Goal: Transaction & Acquisition: Purchase product/service

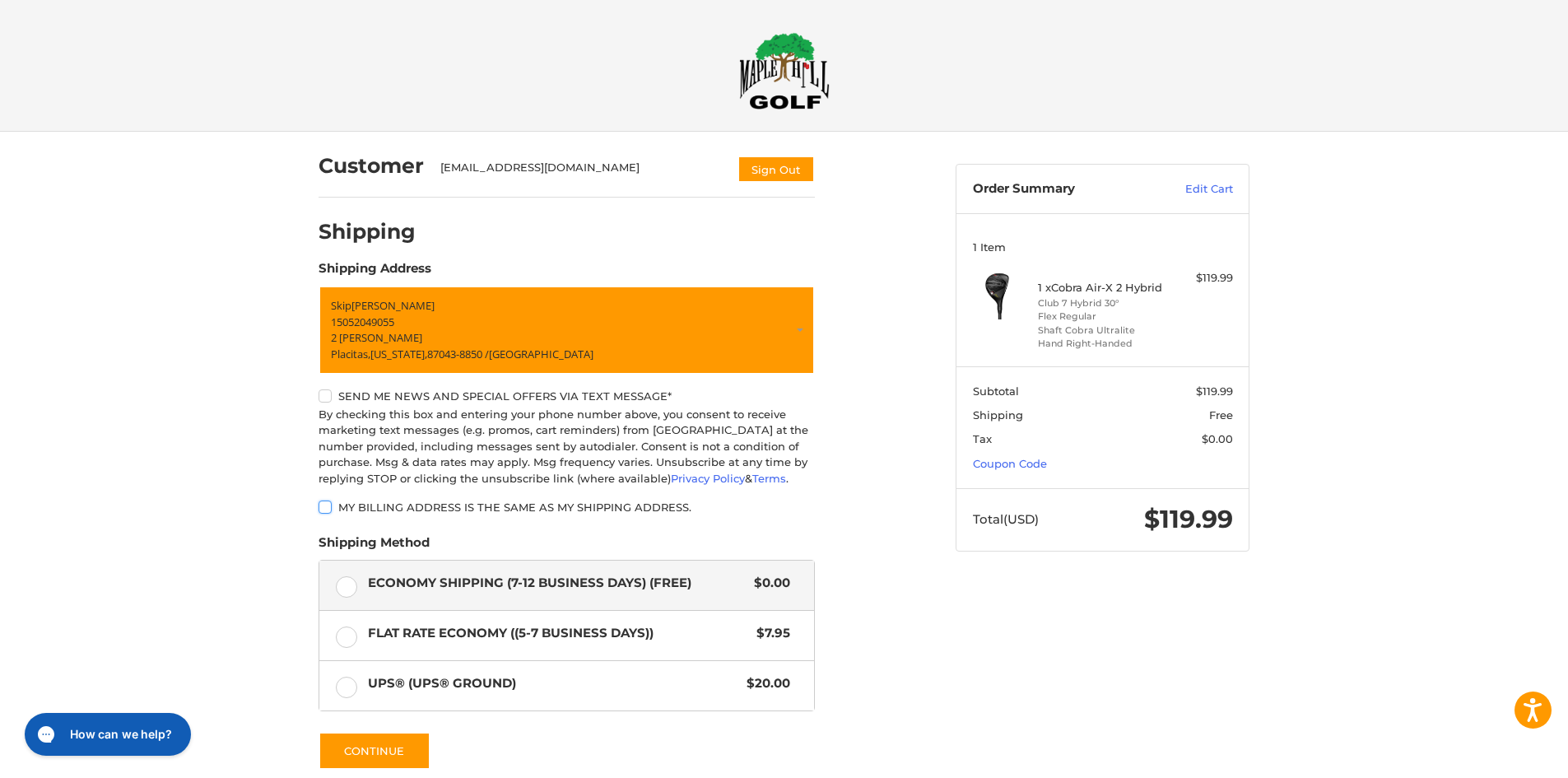
scroll to position [82, 0]
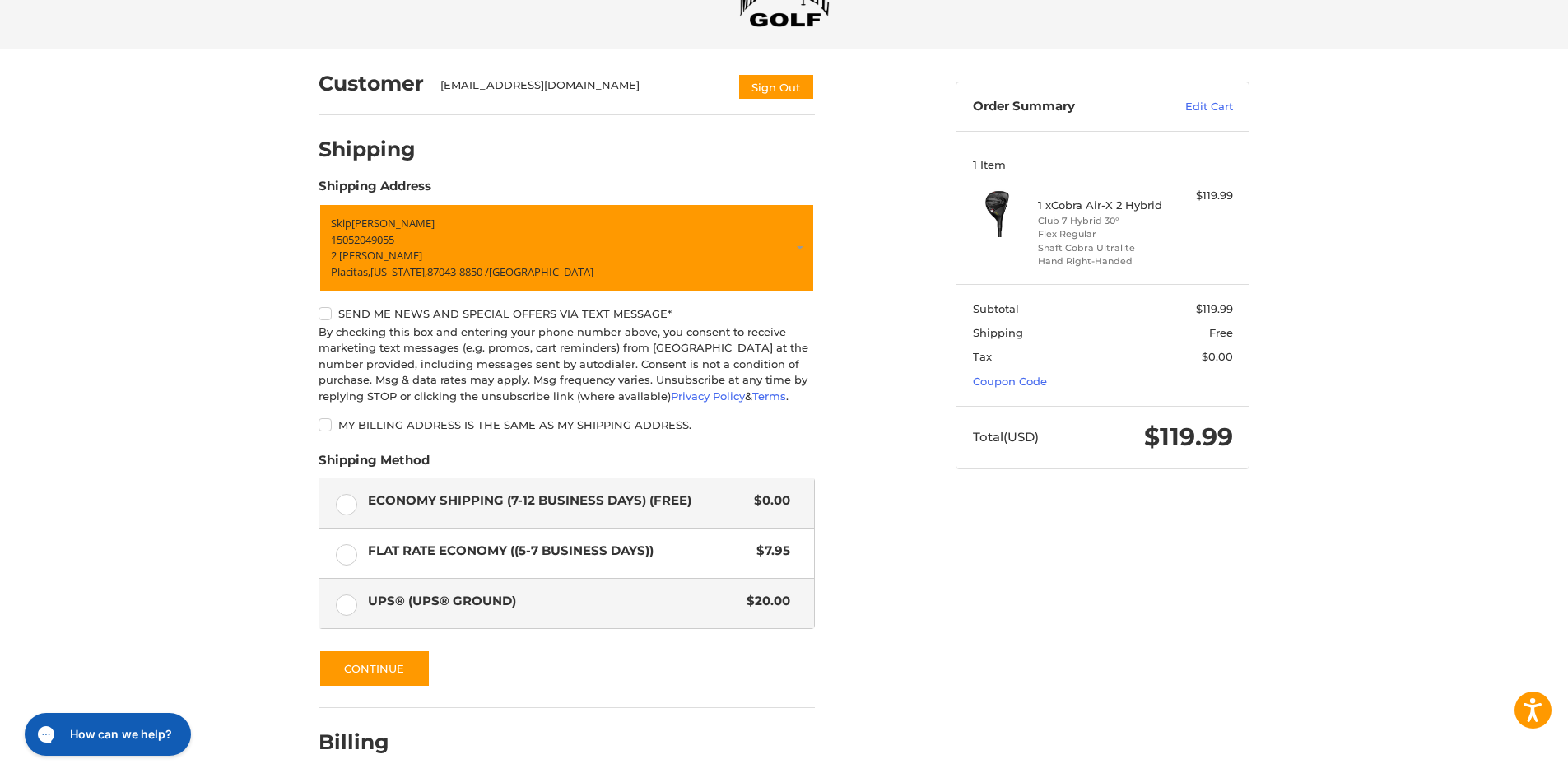
click at [349, 612] on label "UPS® (UPS® Ground) $20.00" at bounding box center [566, 602] width 494 height 49
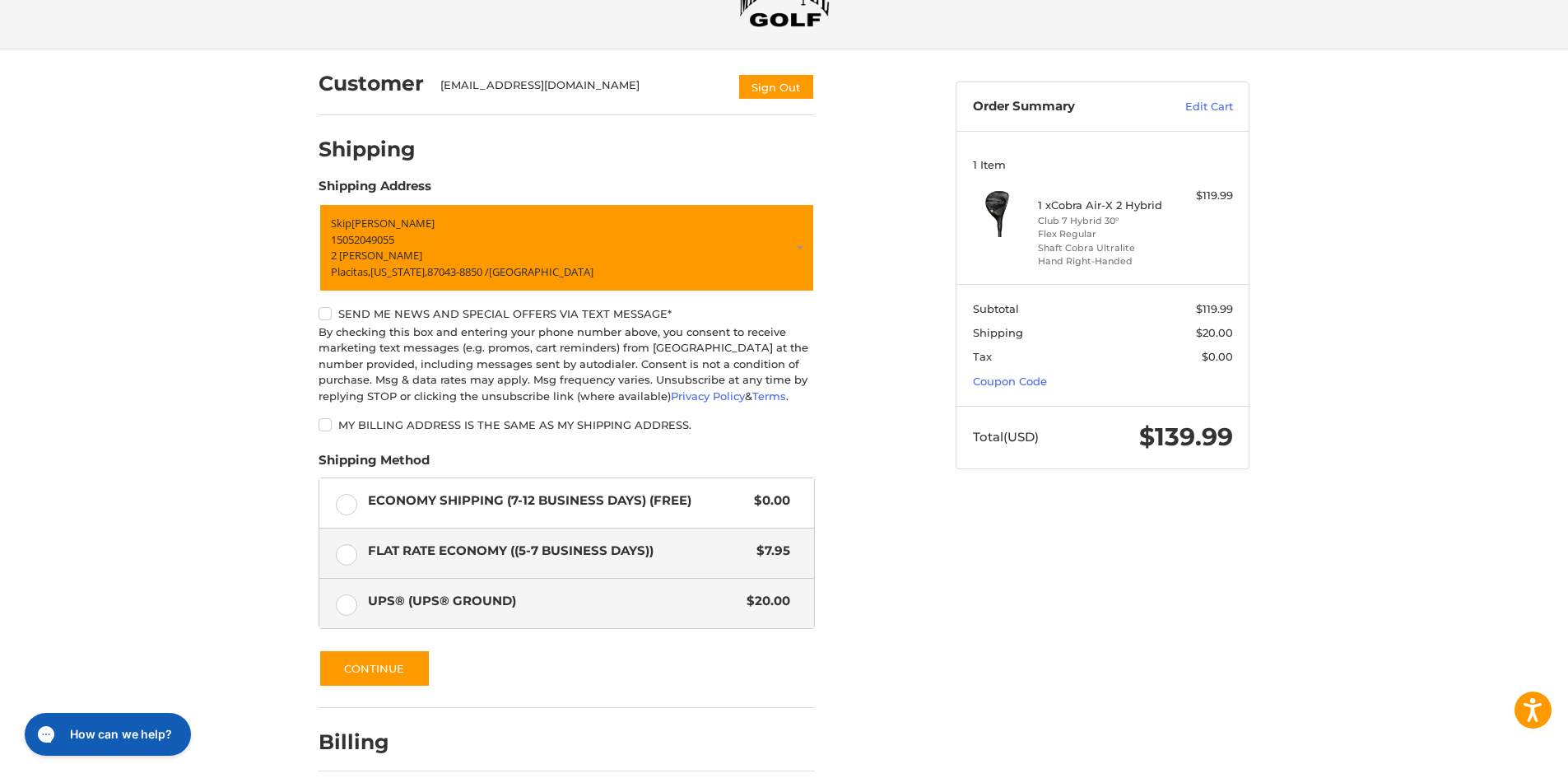
click at [345, 560] on label "Flat Rate Economy ((5-7 Business Days)) $7.95" at bounding box center [566, 553] width 494 height 49
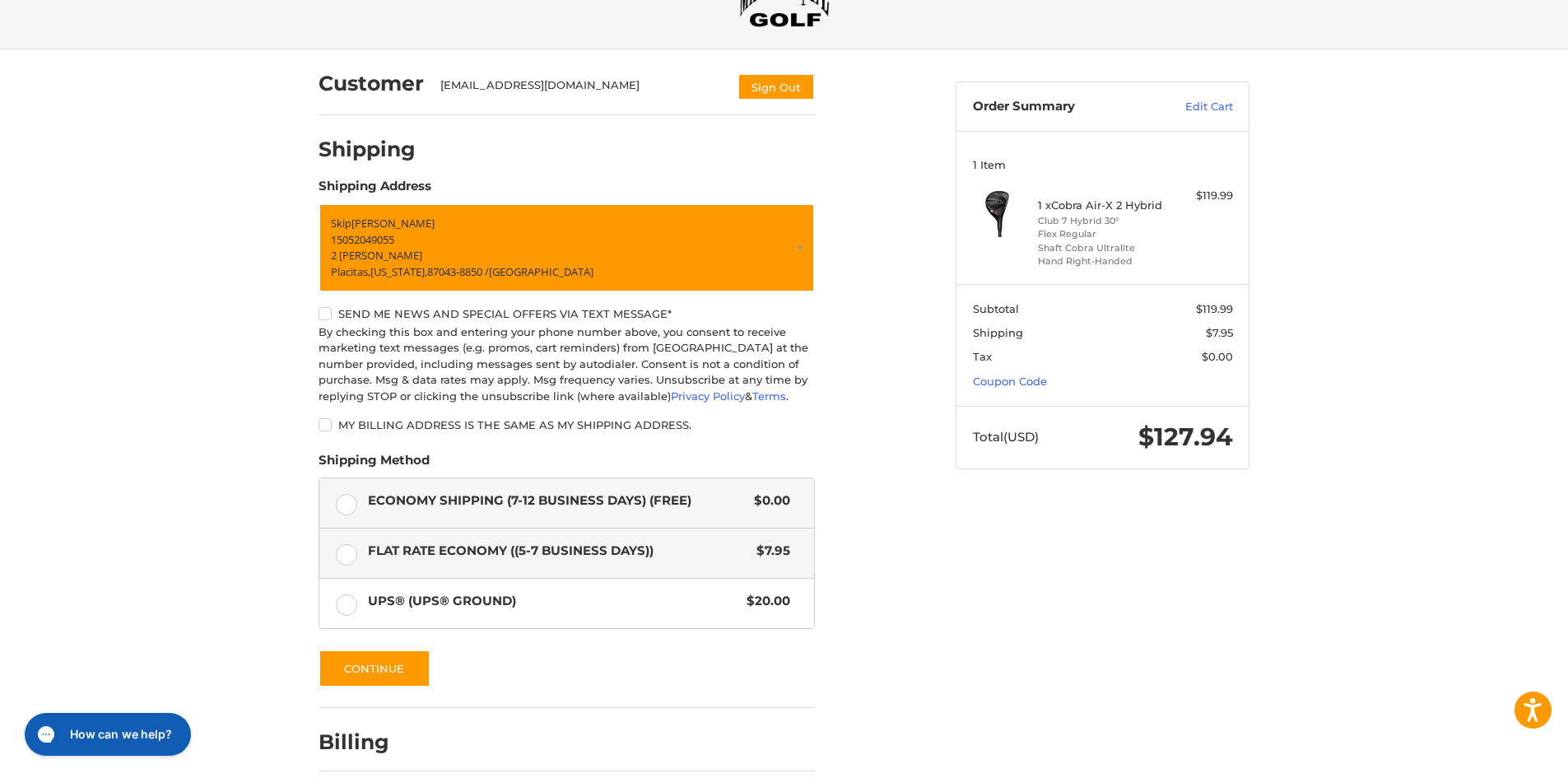
click at [346, 508] on label "Economy Shipping (7-12 Business Days) (Free) $0.00" at bounding box center [566, 502] width 494 height 49
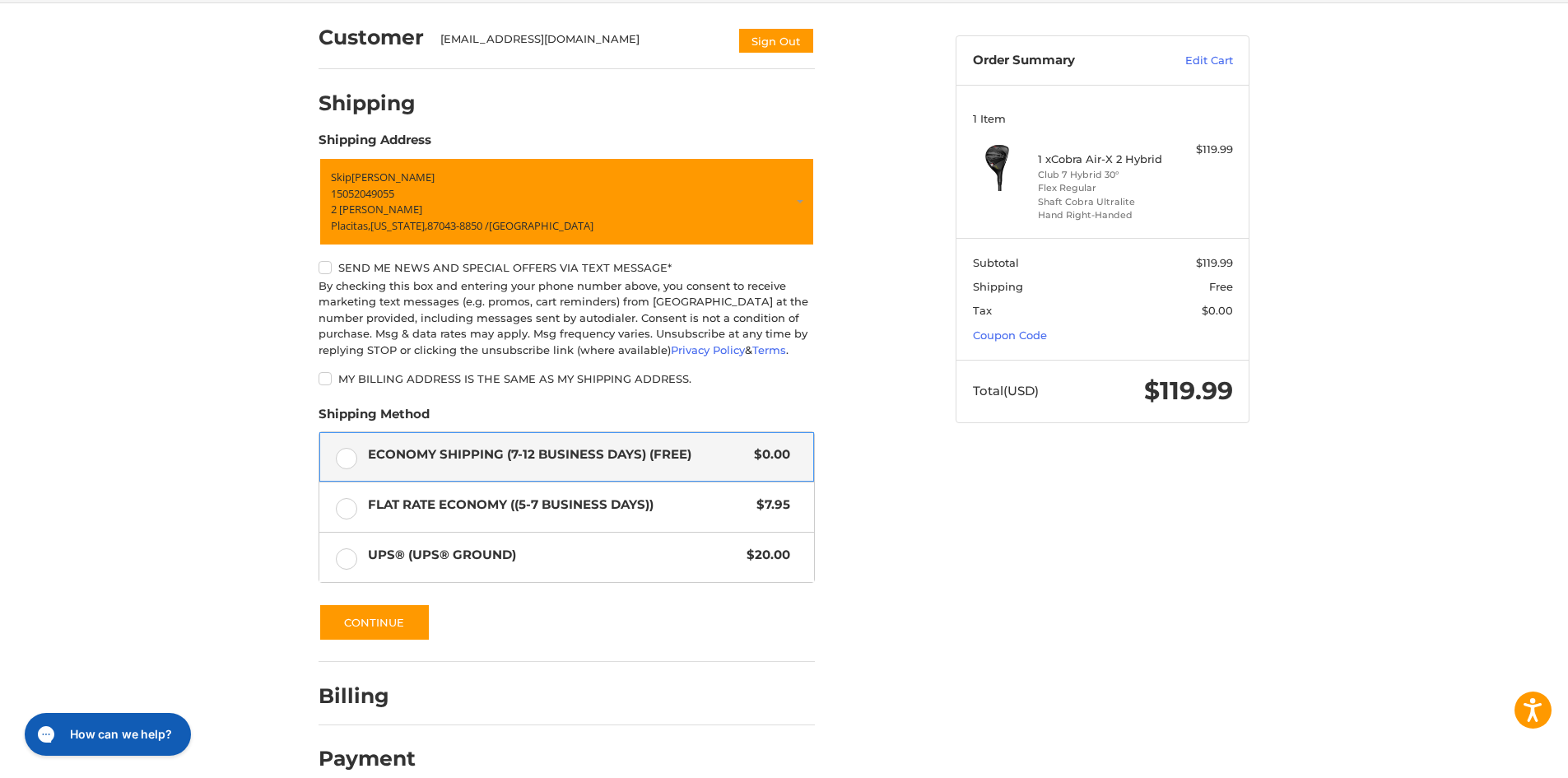
scroll to position [153, 0]
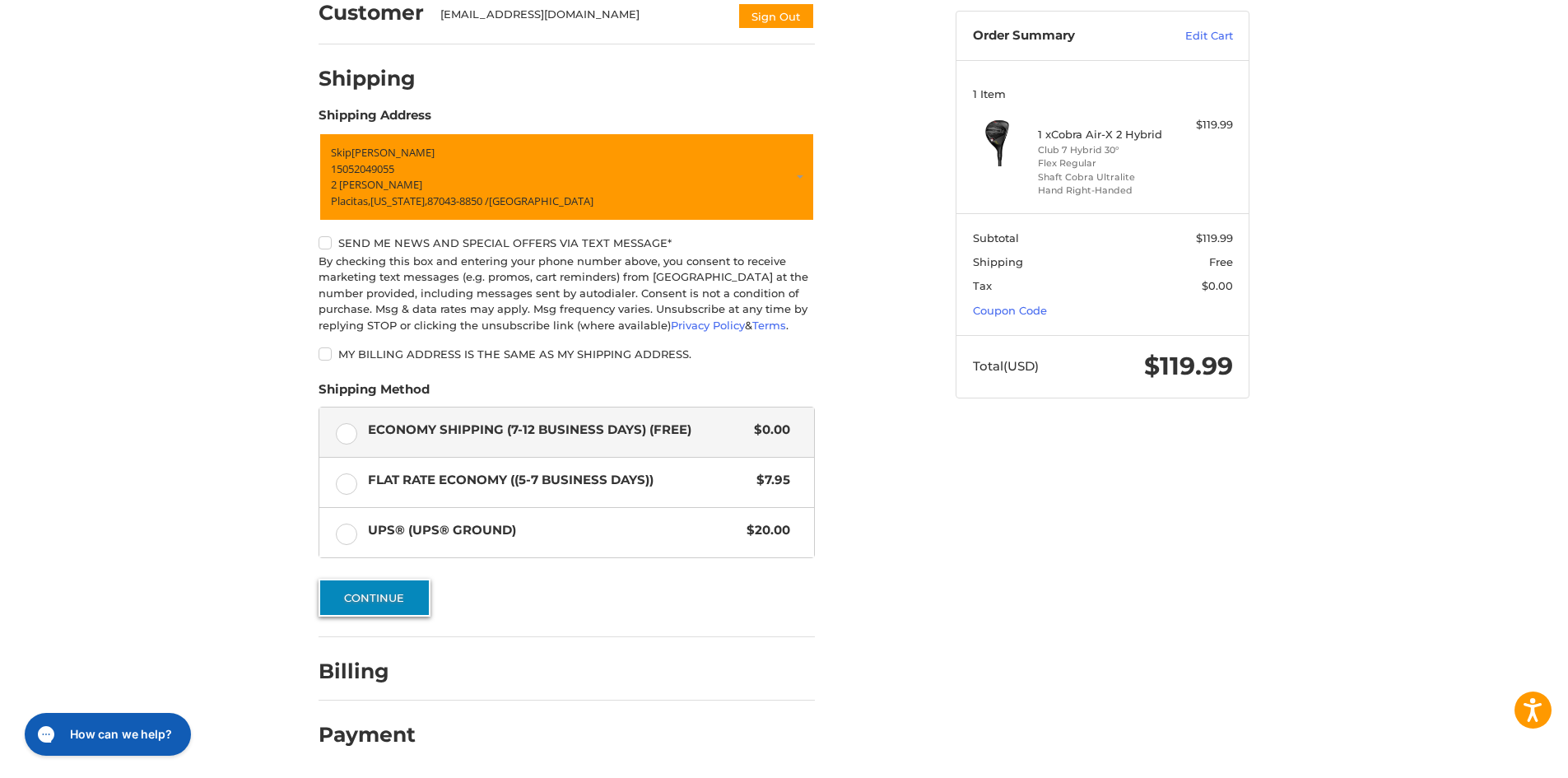
click at [387, 605] on button "Continue" at bounding box center [374, 597] width 112 height 38
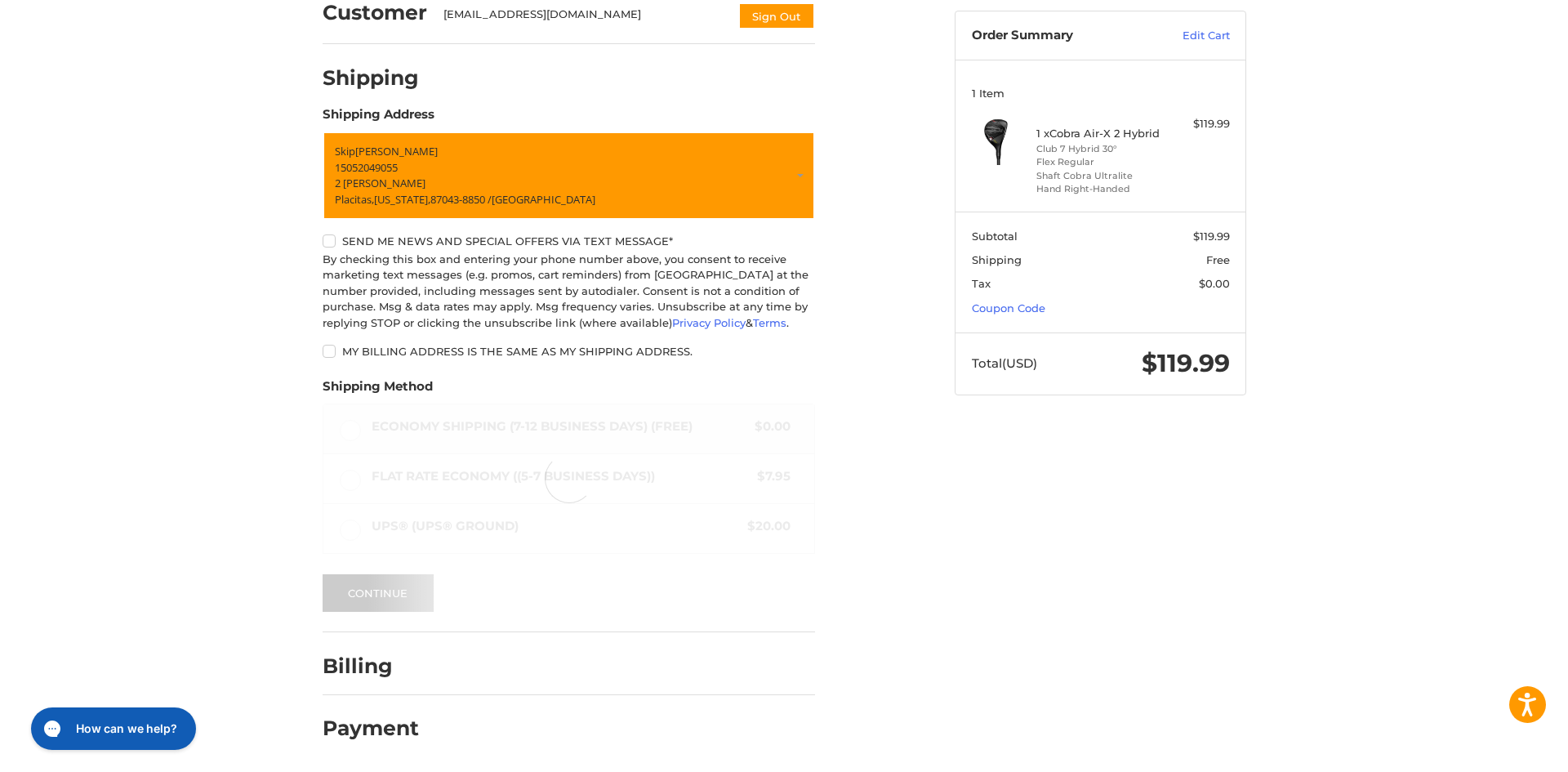
scroll to position [0, 0]
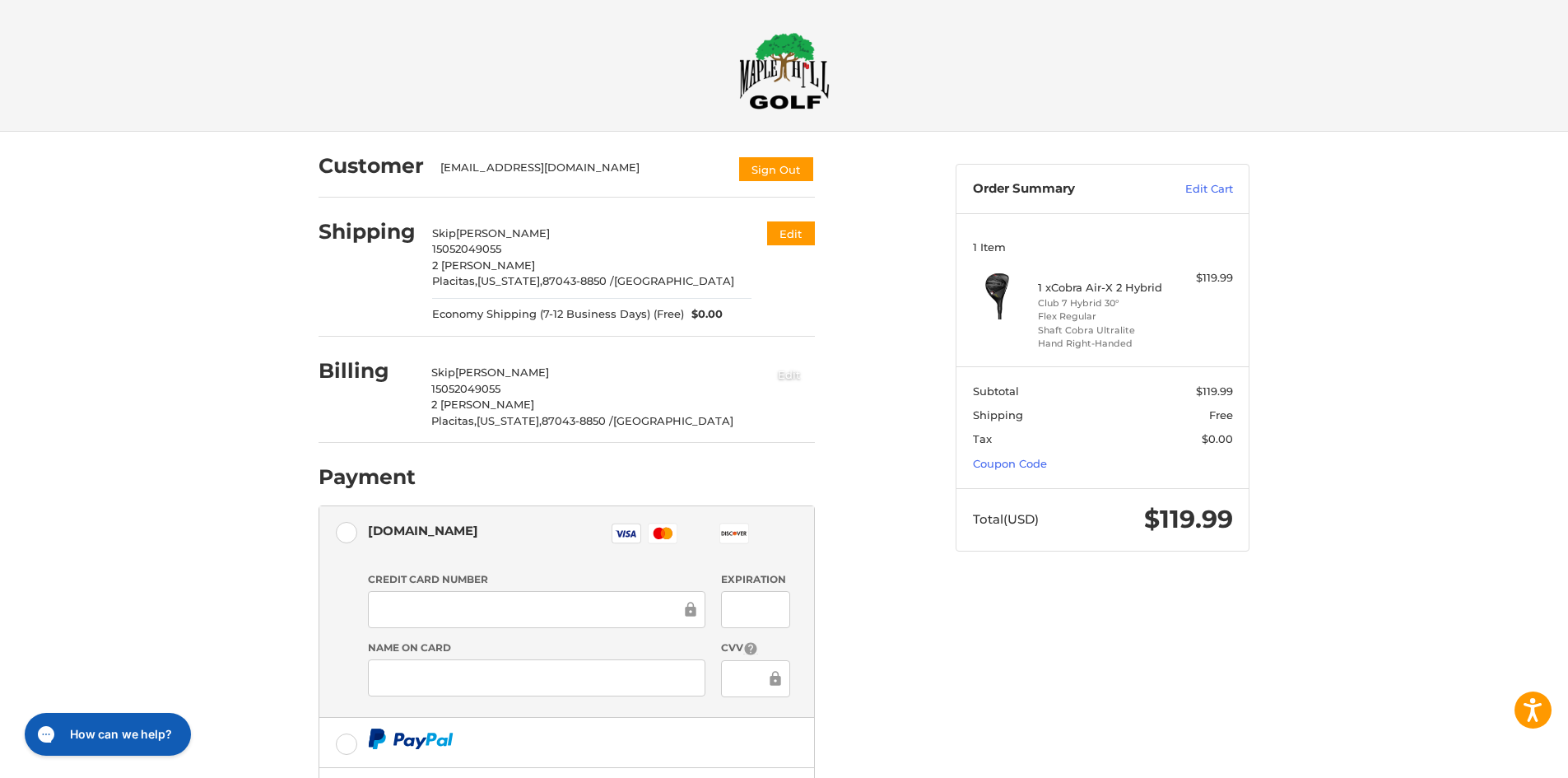
click at [784, 380] on button "Edit" at bounding box center [788, 373] width 51 height 27
click at [795, 372] on button "Edit" at bounding box center [788, 373] width 51 height 27
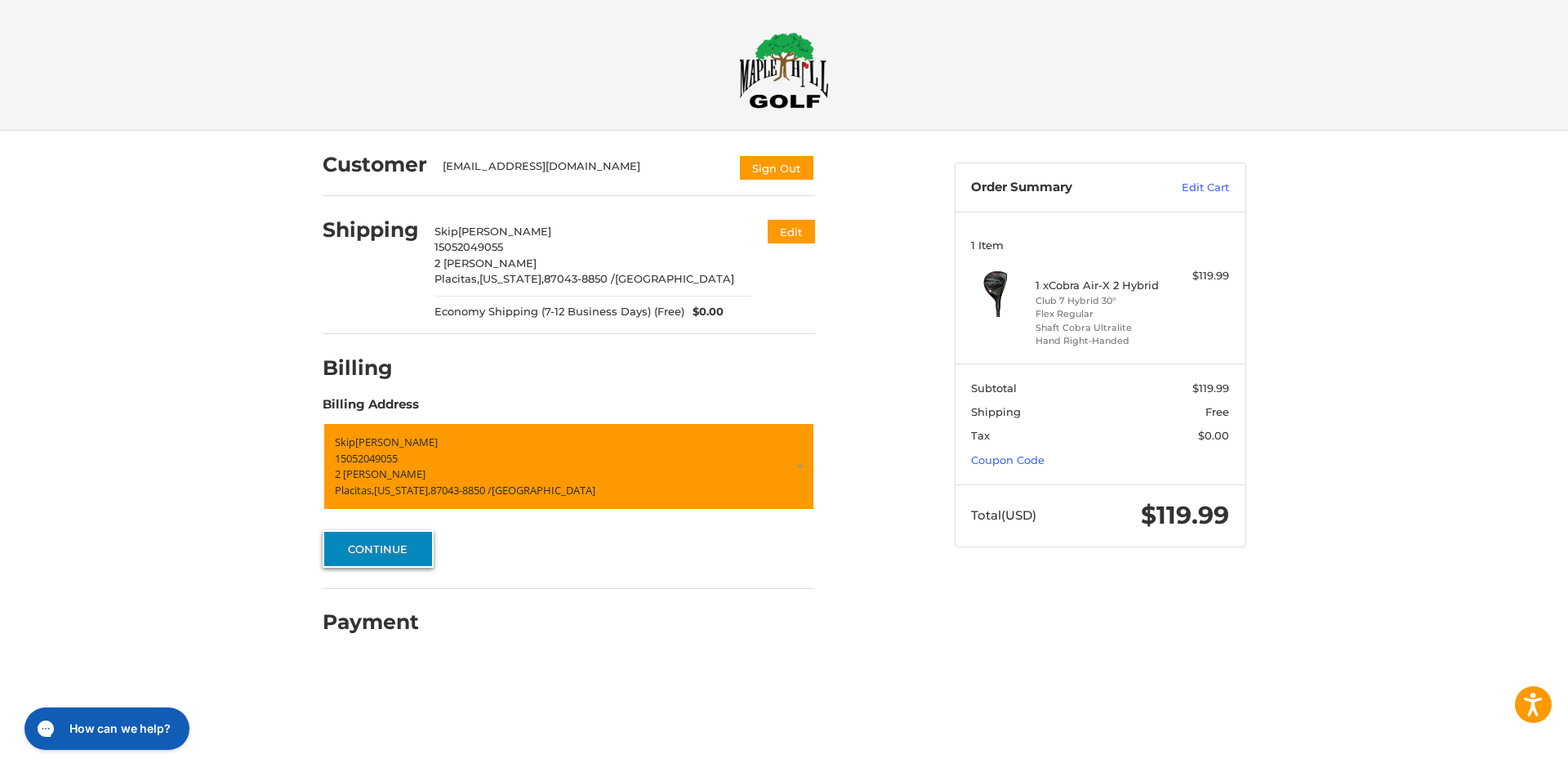
click at [404, 548] on button "Continue" at bounding box center [378, 548] width 111 height 38
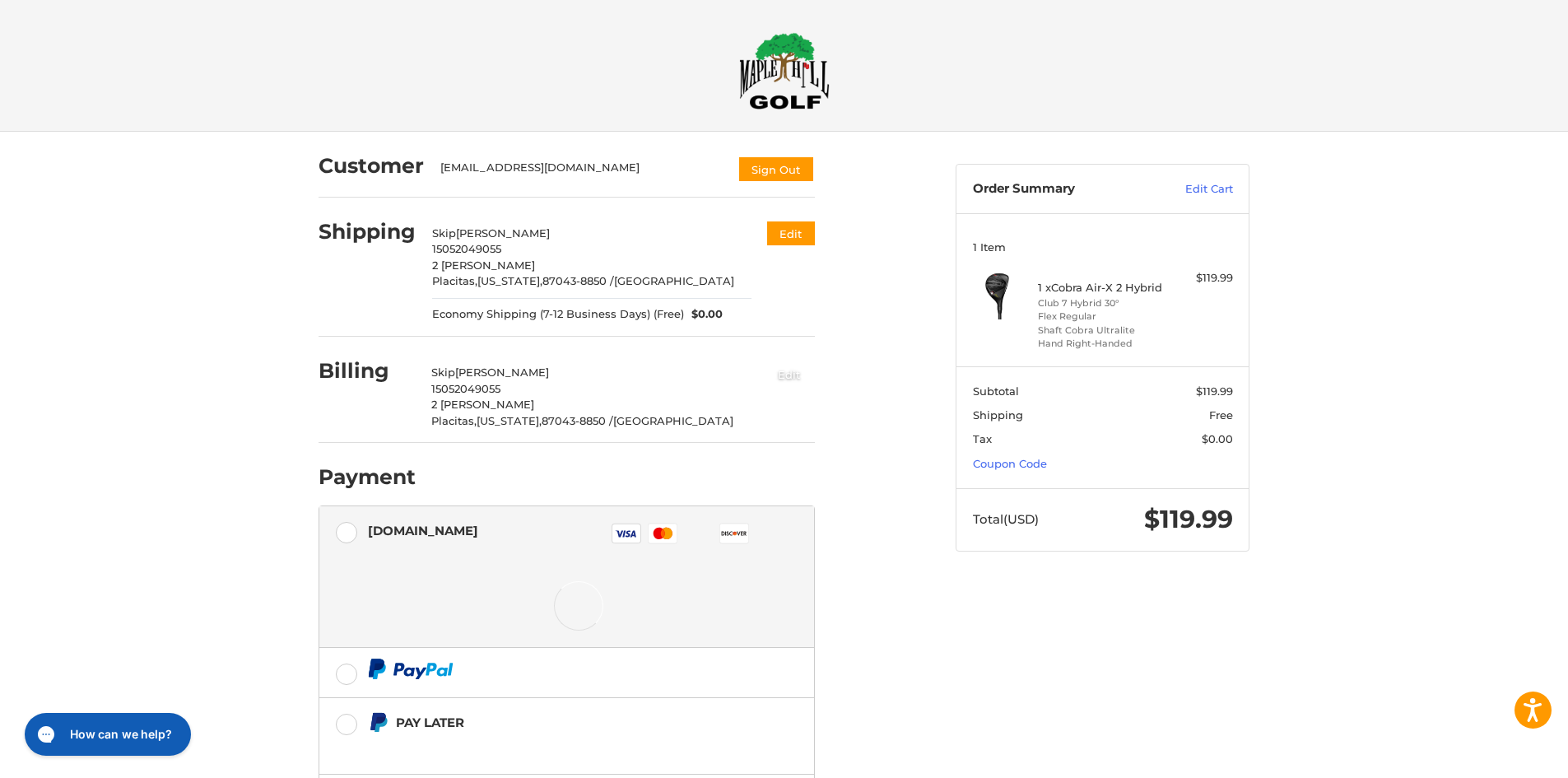
click at [794, 365] on button "Edit" at bounding box center [788, 373] width 51 height 27
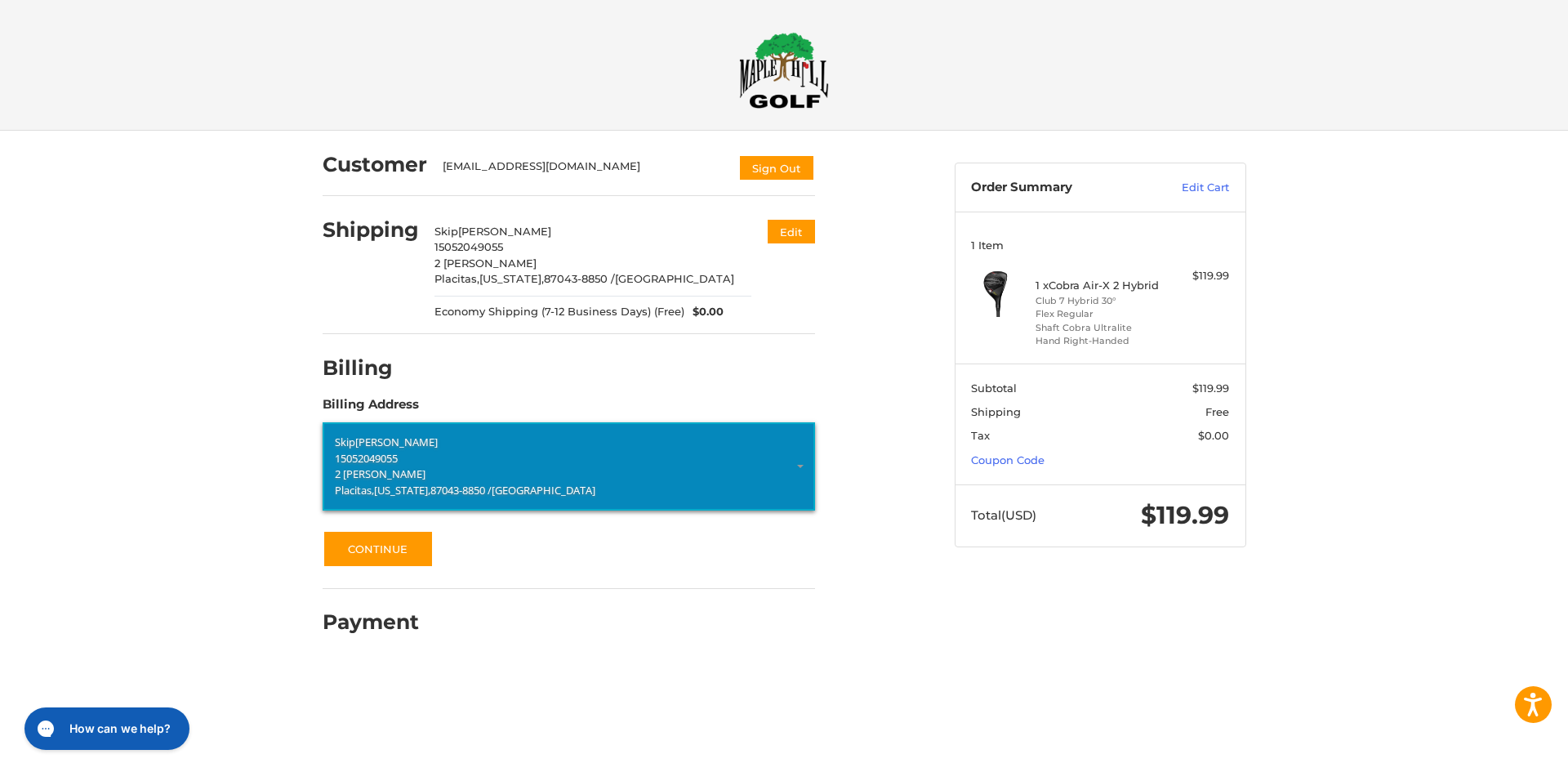
click at [404, 451] on p "15052049055" at bounding box center [569, 458] width 468 height 17
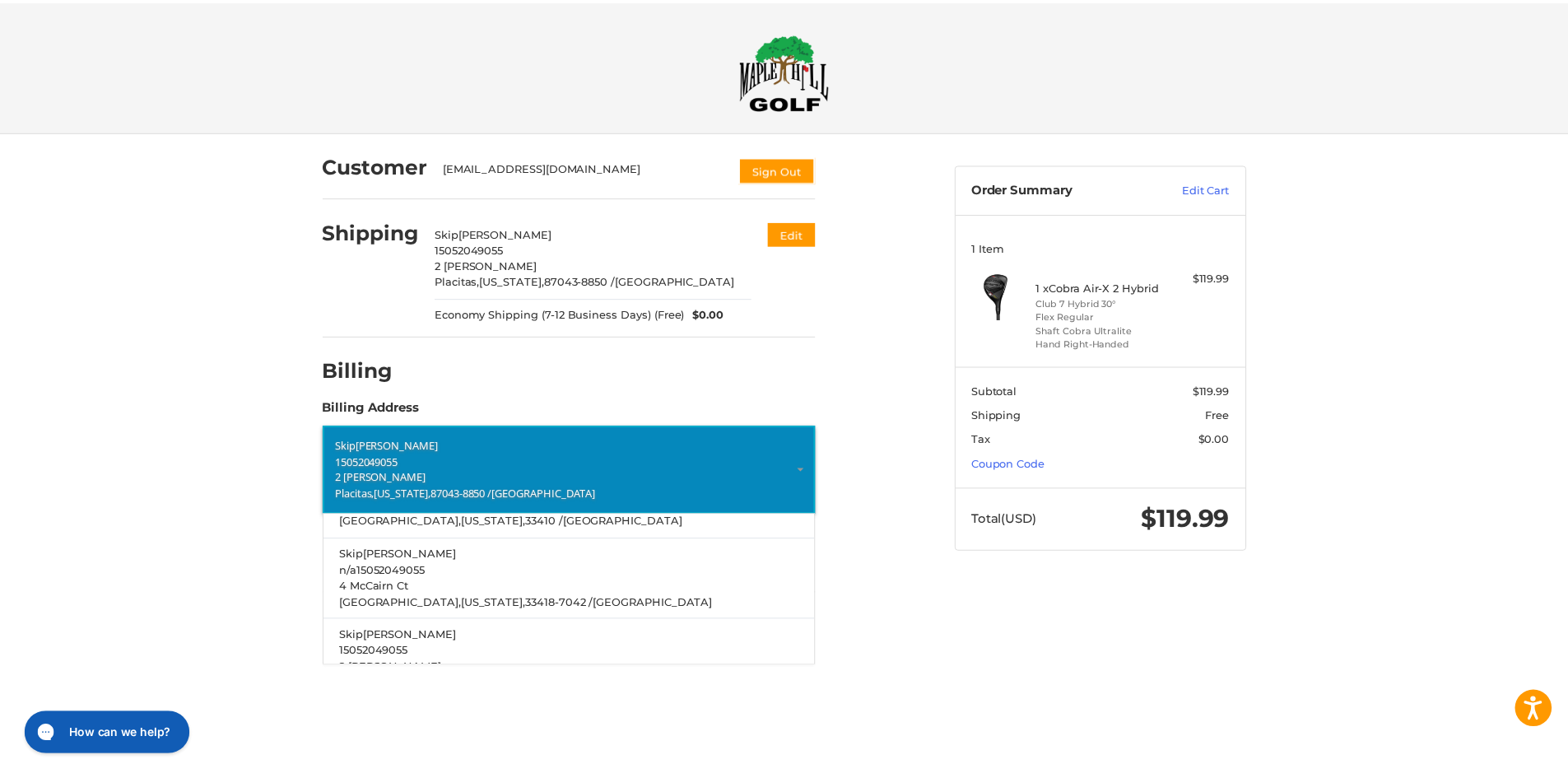
scroll to position [176, 0]
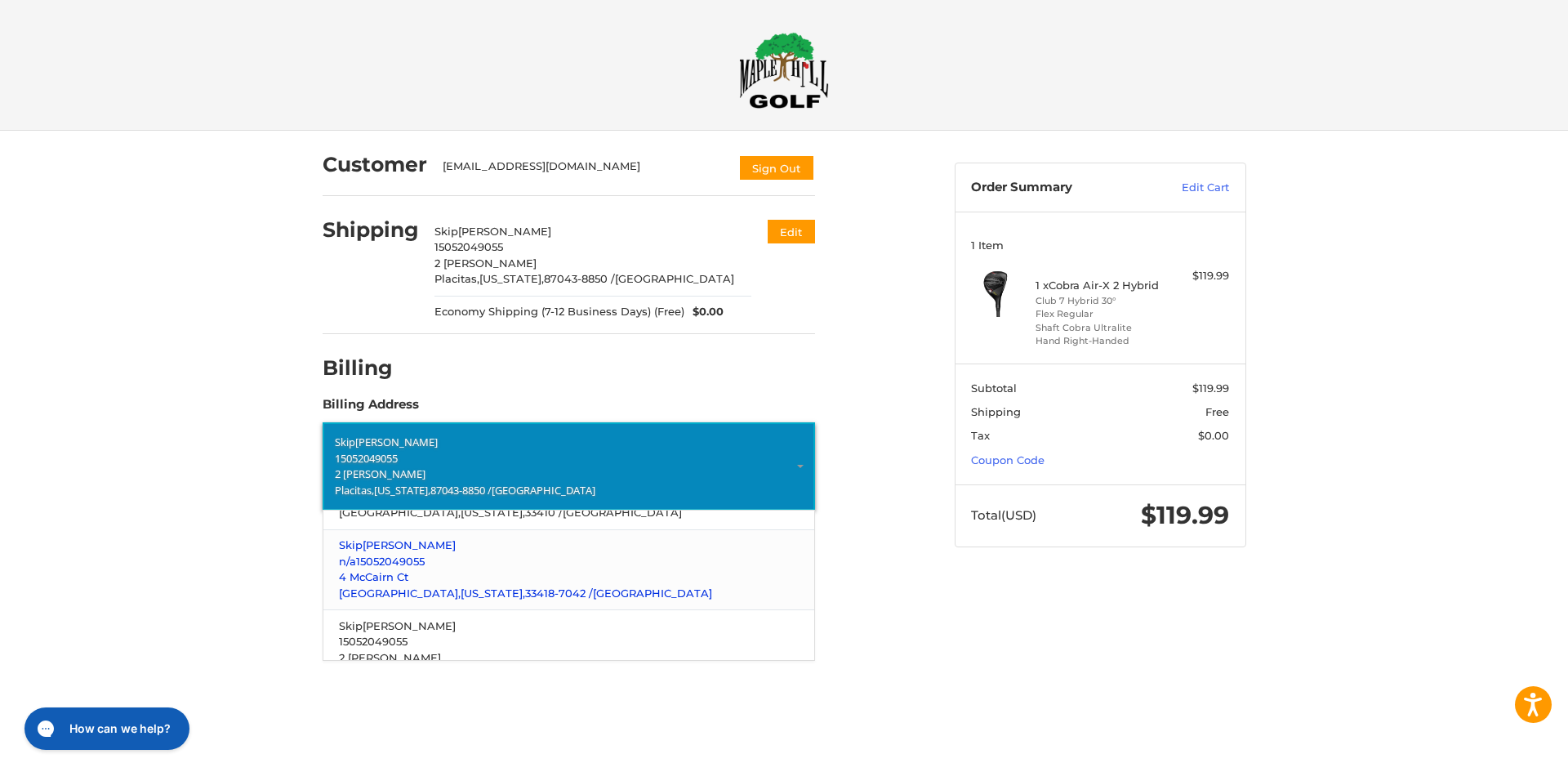
click at [579, 568] on p "n/a 15052049055" at bounding box center [569, 562] width 458 height 17
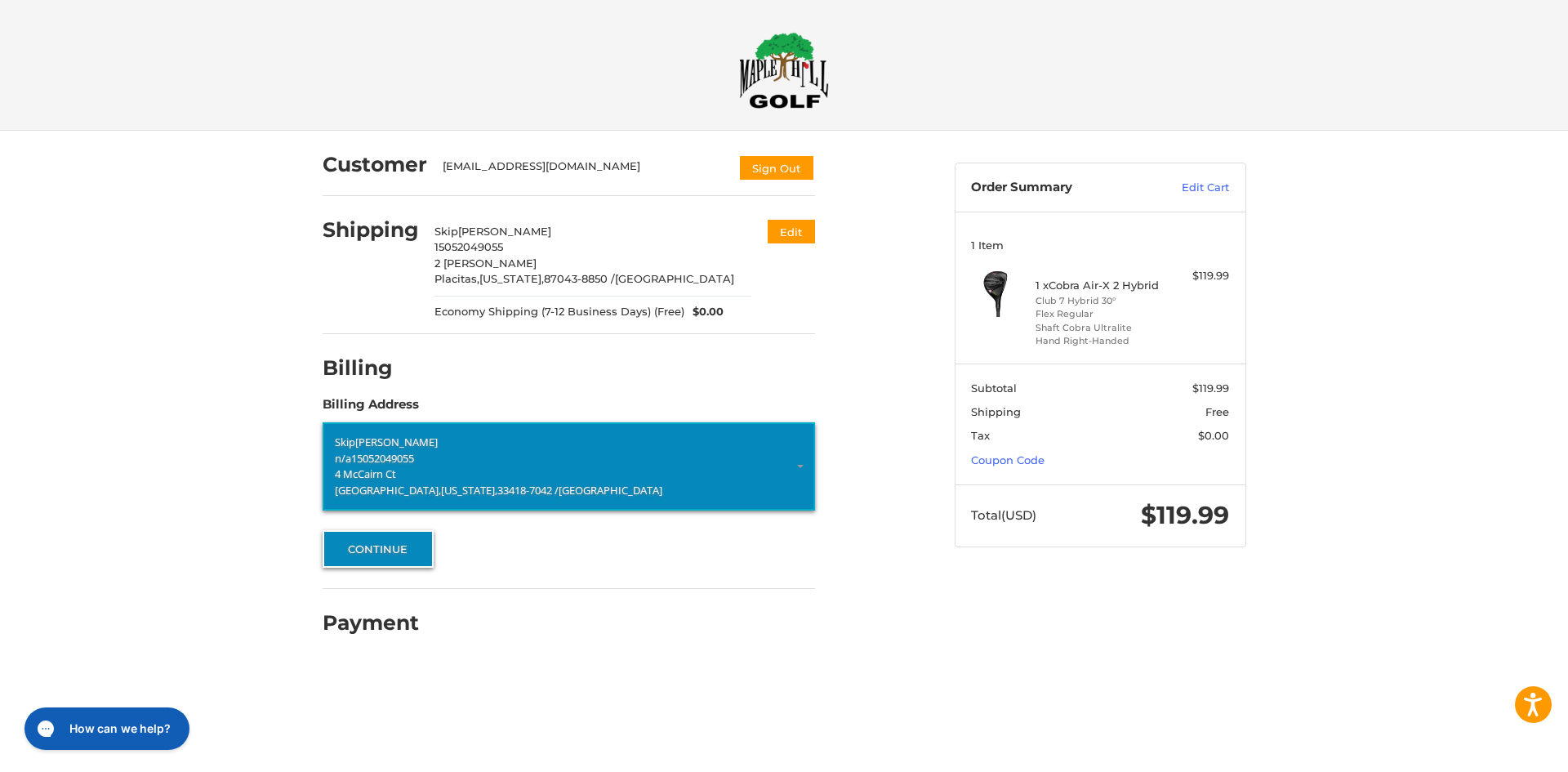
click at [364, 545] on button "Continue" at bounding box center [378, 548] width 111 height 38
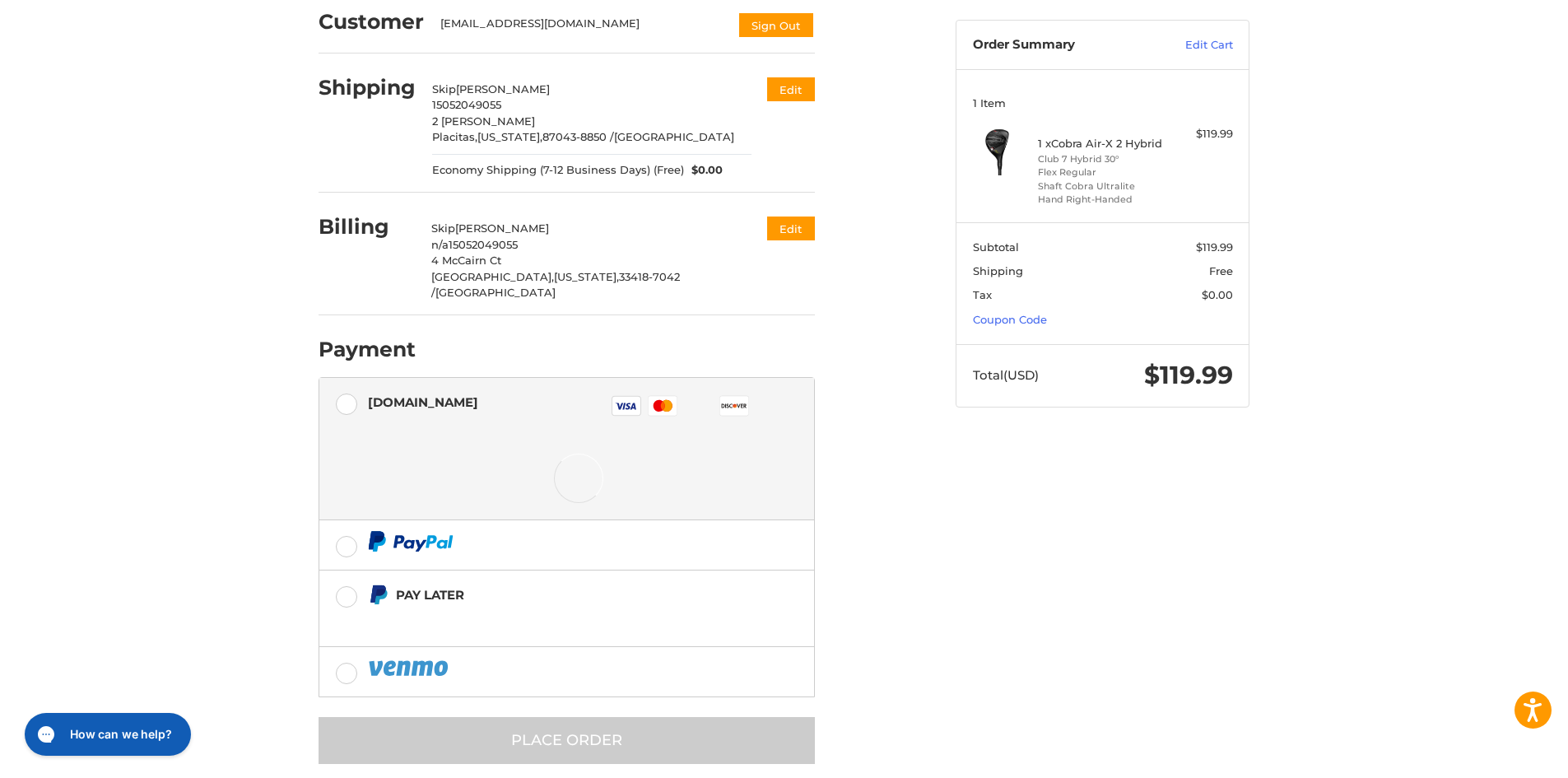
scroll to position [150, 0]
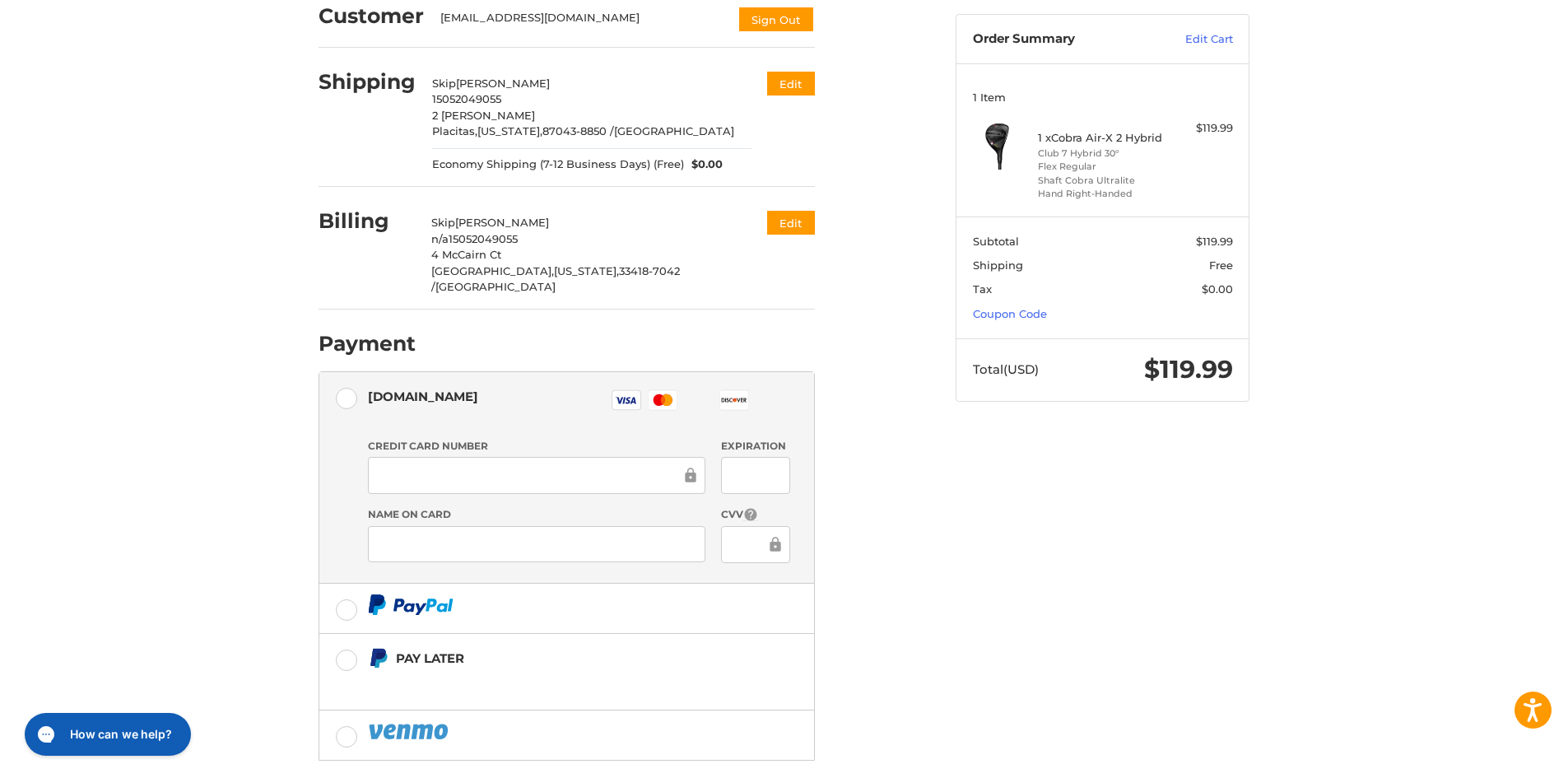
click at [665, 394] on icon at bounding box center [667, 399] width 10 height 11
click at [203, 570] on div "Customer [EMAIL_ADDRESS][DOMAIN_NAME] Sign Out Shipping Skip [PERSON_NAME] 1505…" at bounding box center [784, 422] width 1568 height 881
click at [667, 394] on icon at bounding box center [667, 399] width 10 height 11
click at [1046, 567] on div "Customer [EMAIL_ADDRESS][DOMAIN_NAME] Sign Out Shipping Skip [PERSON_NAME] 1505…" at bounding box center [784, 422] width 988 height 881
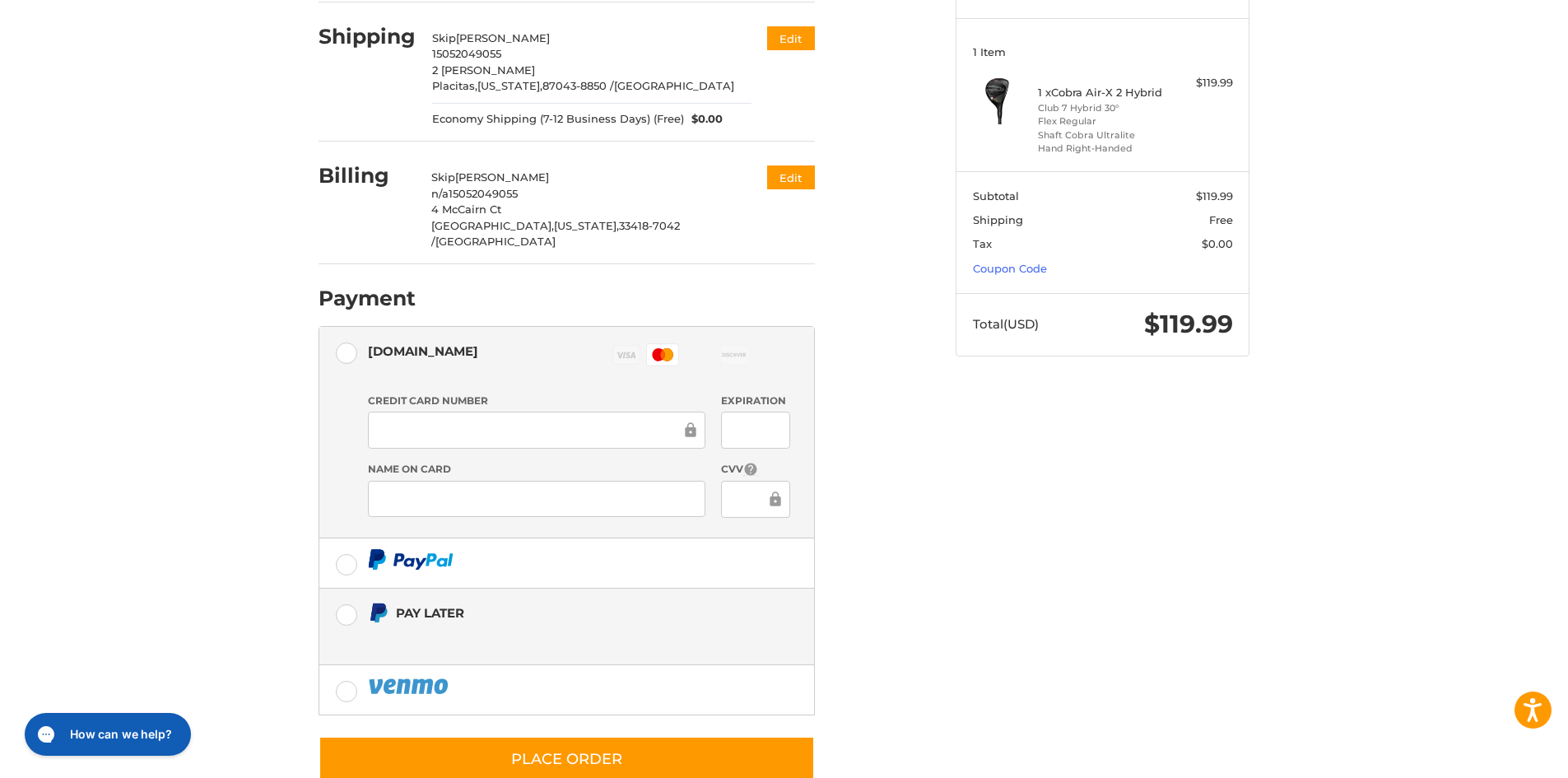
scroll to position [220, 0]
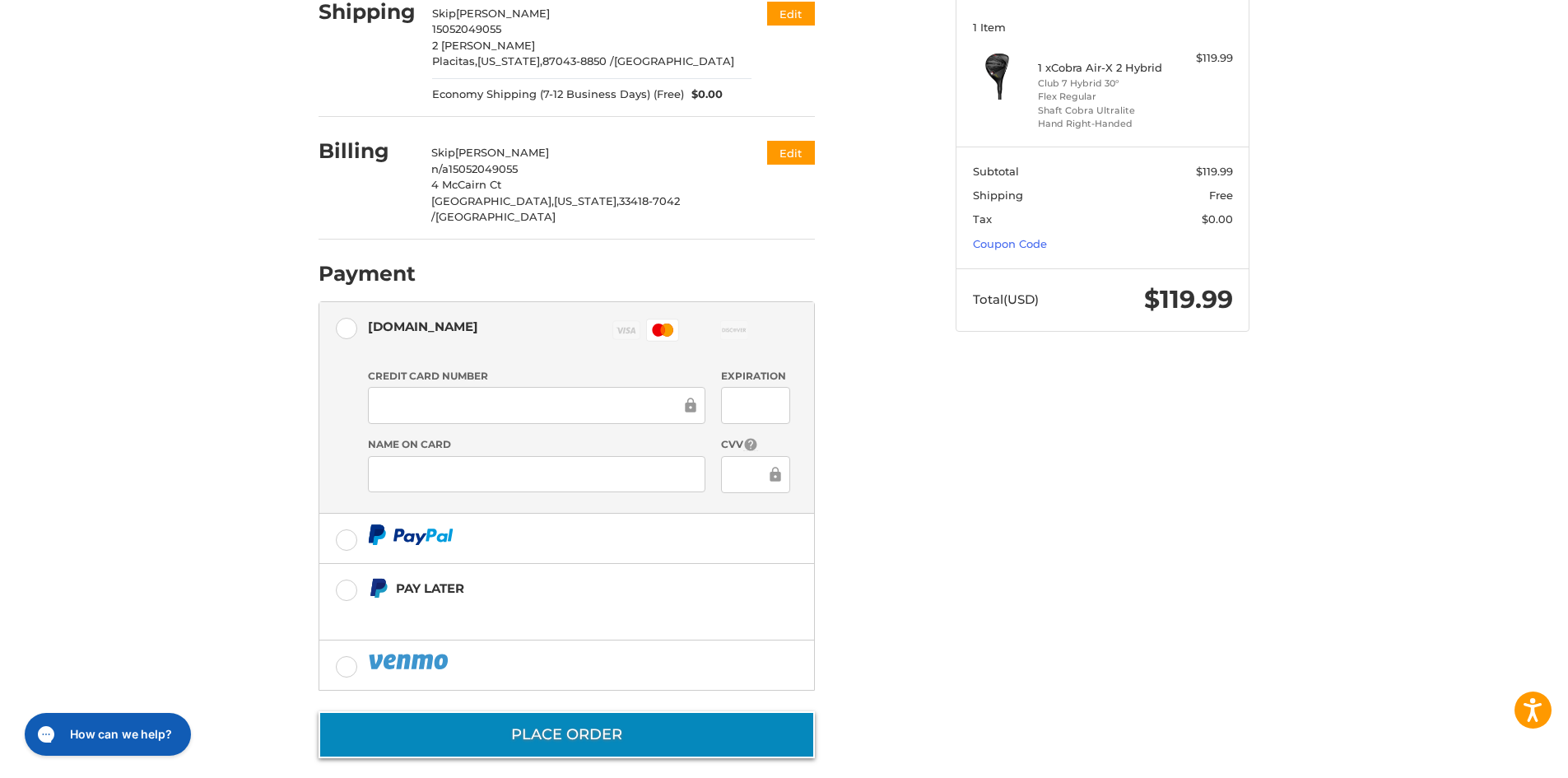
click at [592, 720] on button "Place Order" at bounding box center [566, 734] width 496 height 47
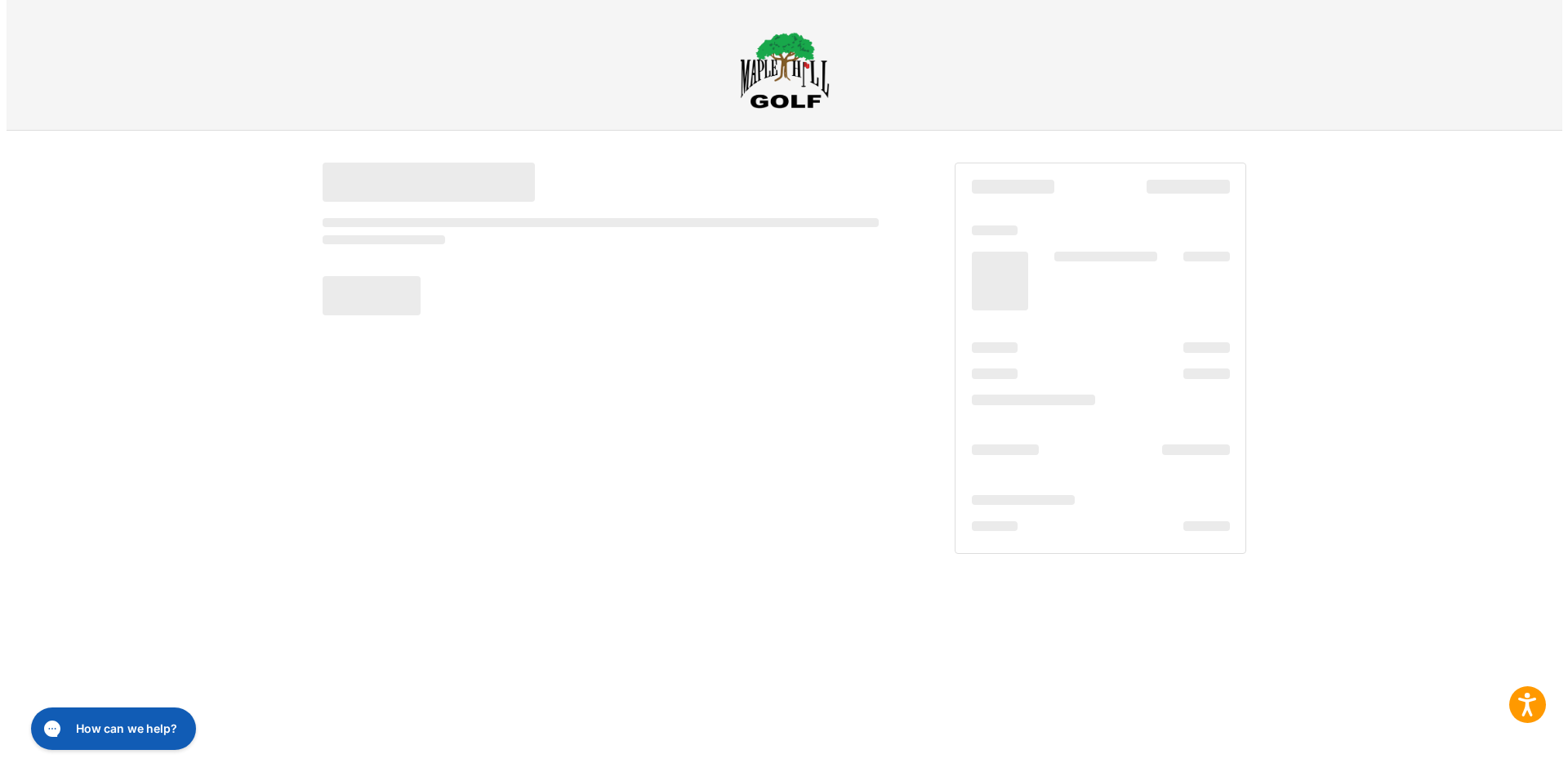
scroll to position [0, 0]
